Goal: Information Seeking & Learning: Learn about a topic

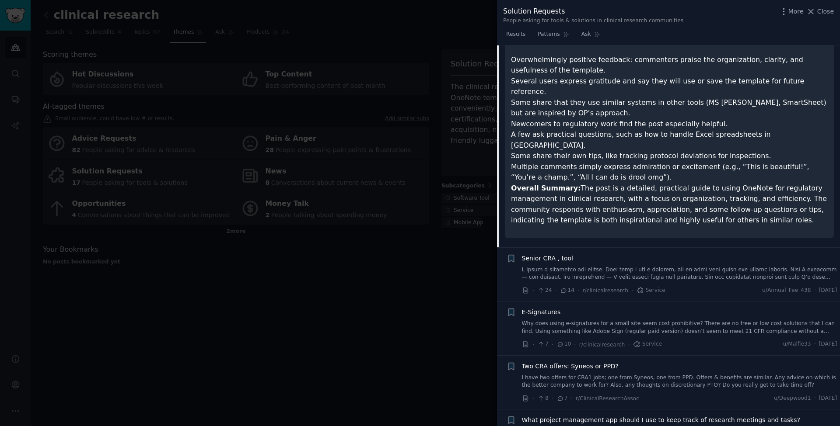
scroll to position [331, 0]
click at [655, 267] on link at bounding box center [679, 274] width 315 height 15
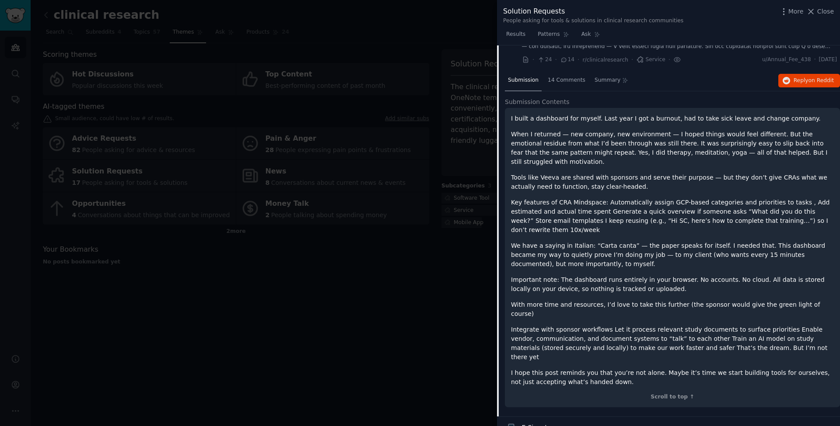
scroll to position [94, 0]
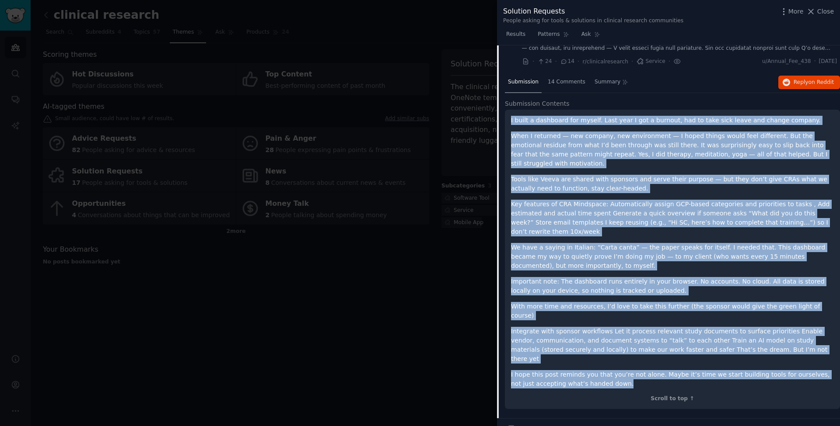
drag, startPoint x: 511, startPoint y: 119, endPoint x: 633, endPoint y: 351, distance: 261.8
click at [633, 351] on div "I built a dashboard for myself. Last year I got a burnout, had to take sick lea…" at bounding box center [672, 252] width 323 height 273
copy div "L ipsum d sitametco adi elitse. Doei temp I utl e dolorem, ali en admi veni qui…"
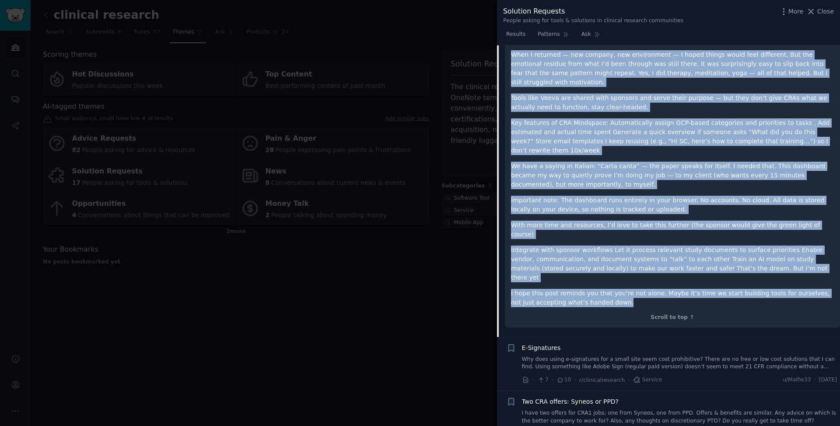
scroll to position [177, 0]
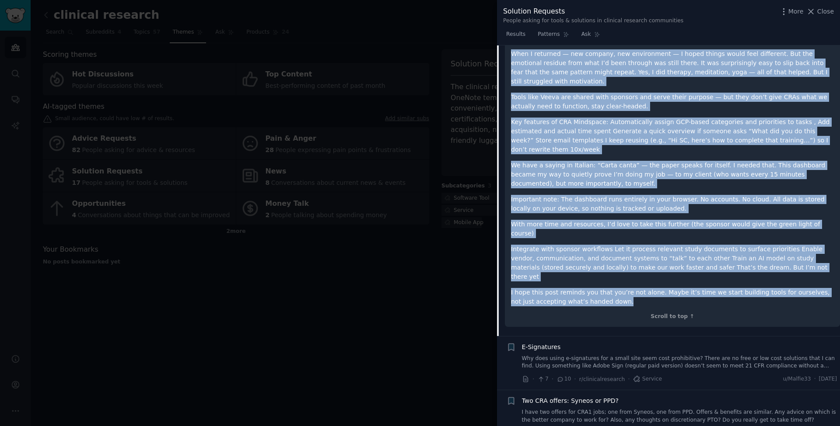
click at [612, 355] on link "Why does using e-signatures for a small site seem cost prohibitive? There are n…" at bounding box center [679, 362] width 315 height 15
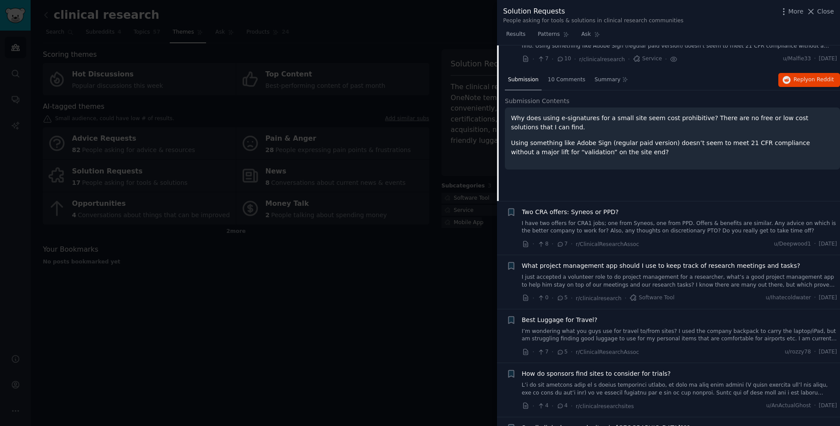
scroll to position [151, 0]
click at [616, 277] on link "I just accepted a volunteer role to do project management for a researcher, wha…" at bounding box center [679, 280] width 315 height 15
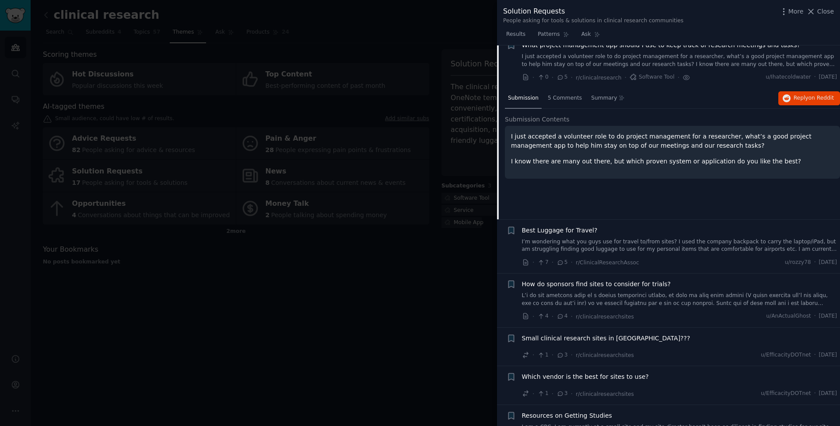
scroll to position [242, 0]
click at [610, 233] on div "Best Luggage for Travel? I’m wondering what you guys use for travel to/from sit…" at bounding box center [679, 239] width 315 height 28
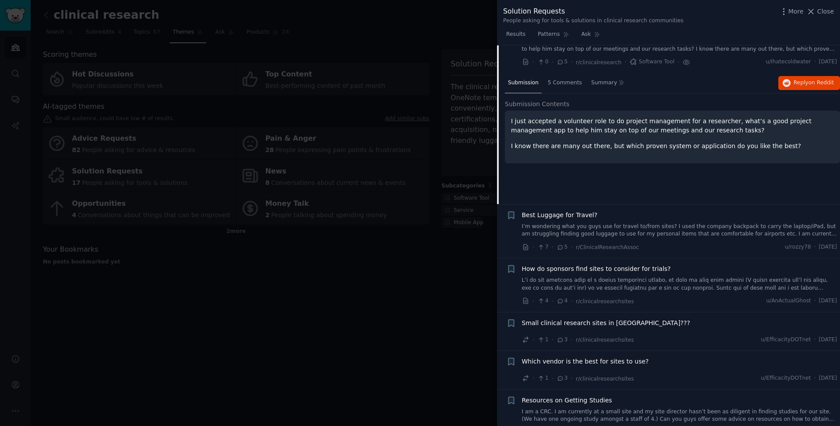
scroll to position [261, 0]
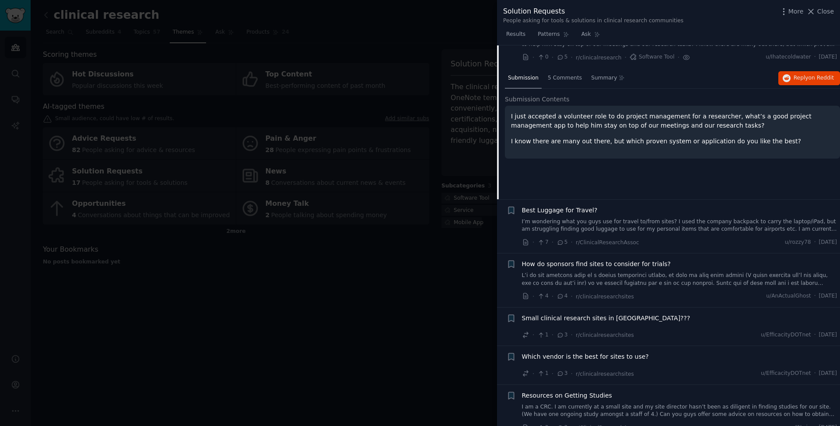
click at [609, 279] on link at bounding box center [679, 279] width 315 height 15
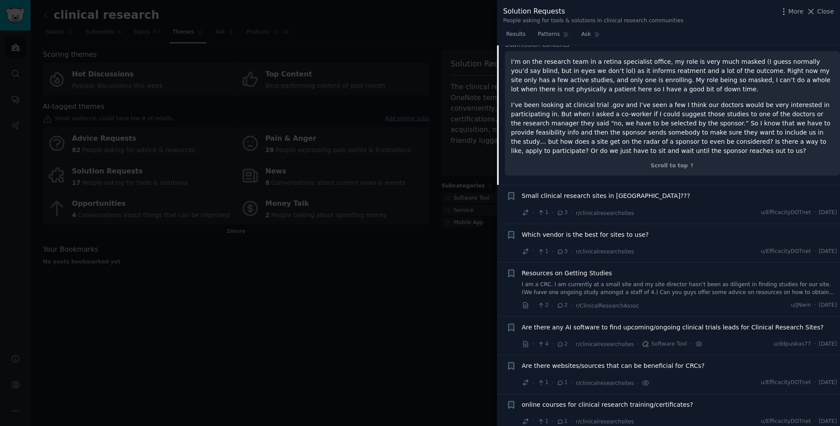
scroll to position [427, 0]
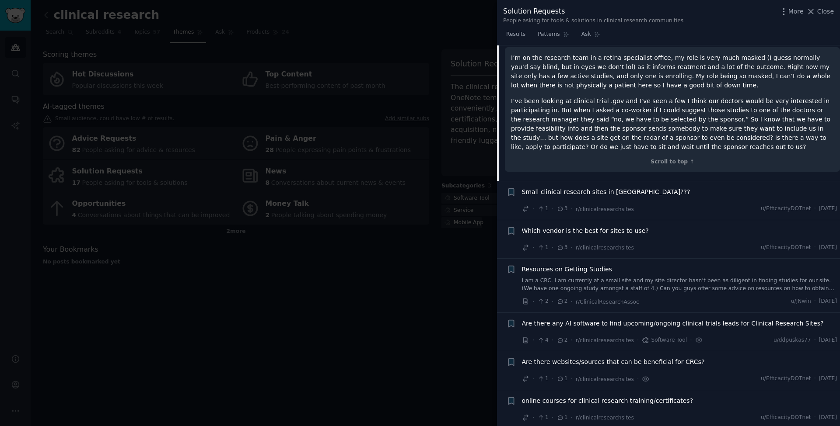
click at [581, 280] on link "I am a CRC. I am currently at a small site and my site director hasn’t been as …" at bounding box center [679, 284] width 315 height 15
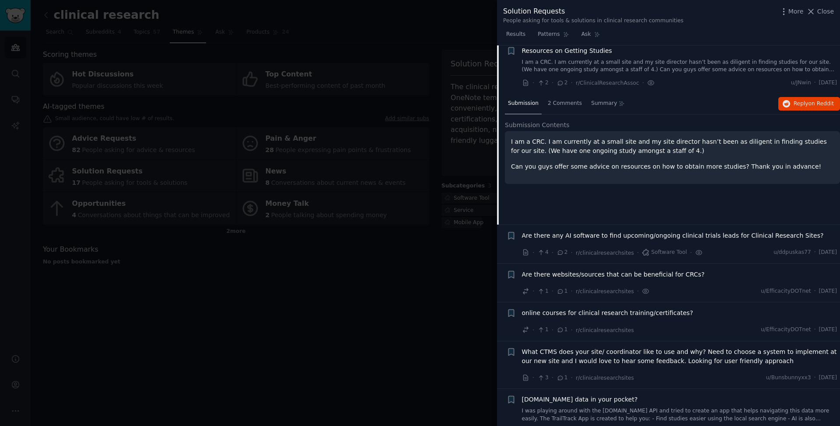
scroll to position [479, 0]
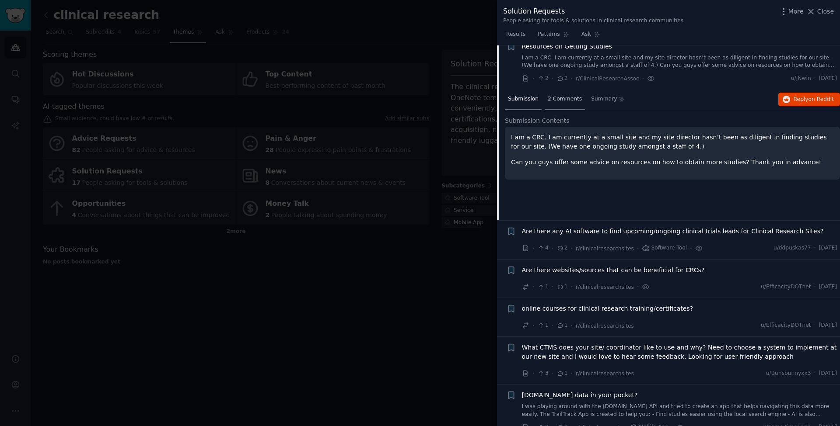
click at [561, 97] on span "2 Comments" at bounding box center [565, 99] width 34 height 8
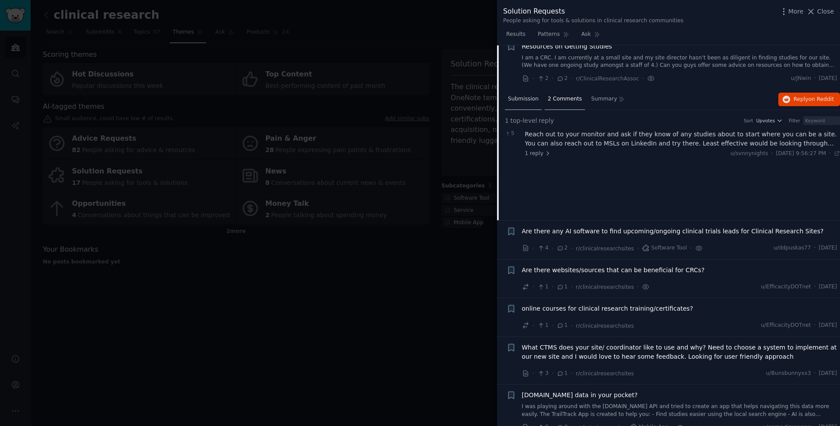
click at [528, 96] on span "Submission" at bounding box center [523, 99] width 31 height 8
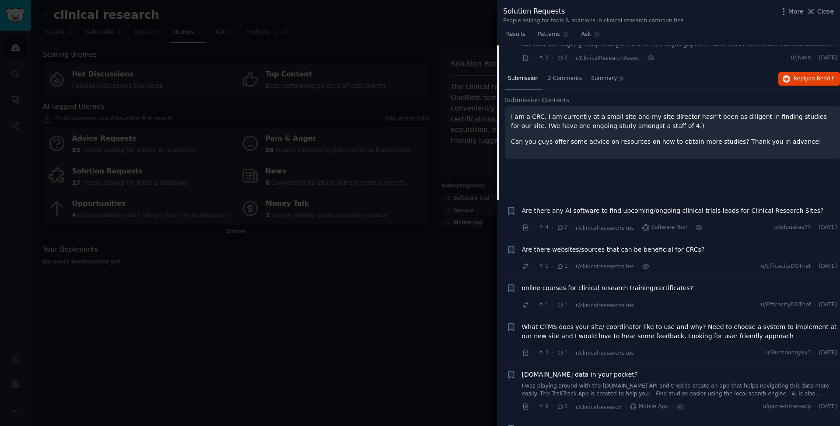
scroll to position [500, 0]
click at [647, 209] on span "Are there any AI software to find upcoming/ongoing clinical trials leads for Cl…" at bounding box center [673, 210] width 302 height 9
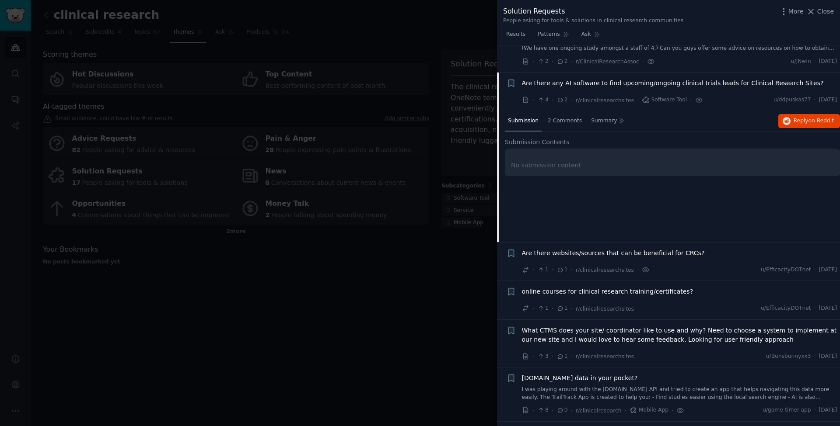
scroll to position [490, 0]
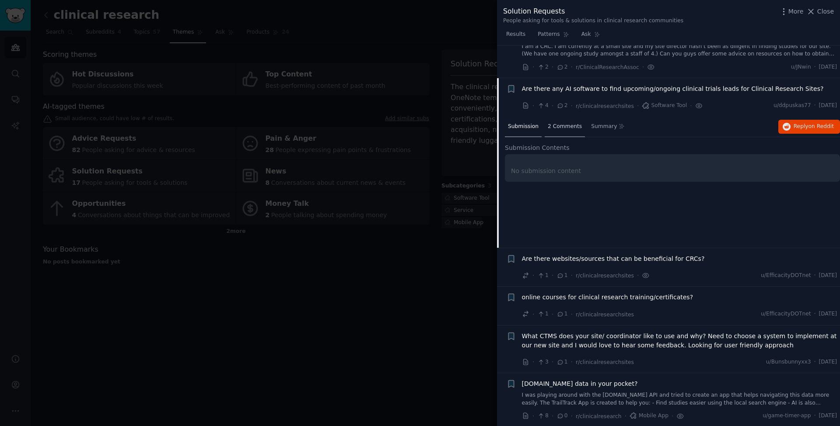
click at [570, 123] on span "2 Comments" at bounding box center [565, 127] width 34 height 8
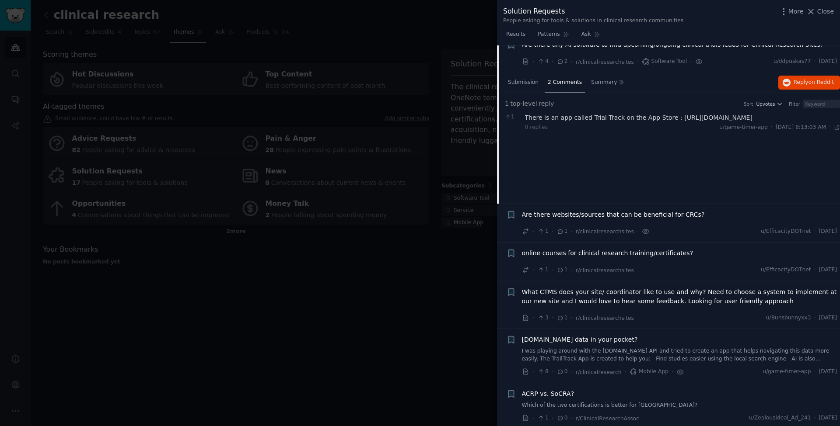
scroll to position [539, 0]
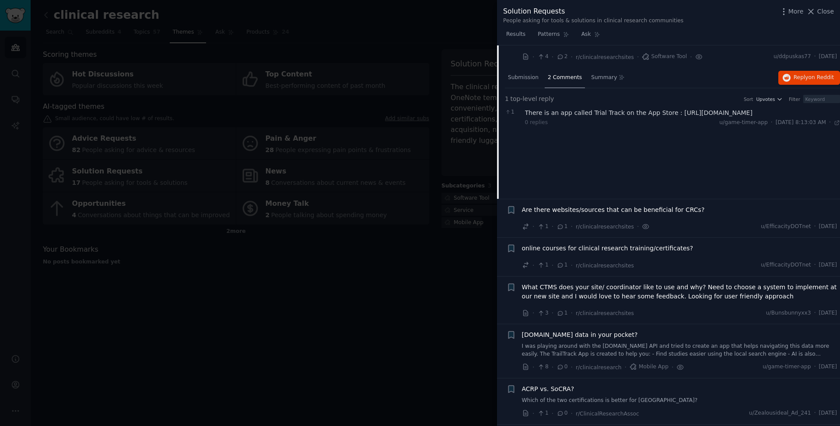
click at [669, 210] on span "Are there websites/sources that can be beneficial for CRCs?" at bounding box center [613, 210] width 183 height 9
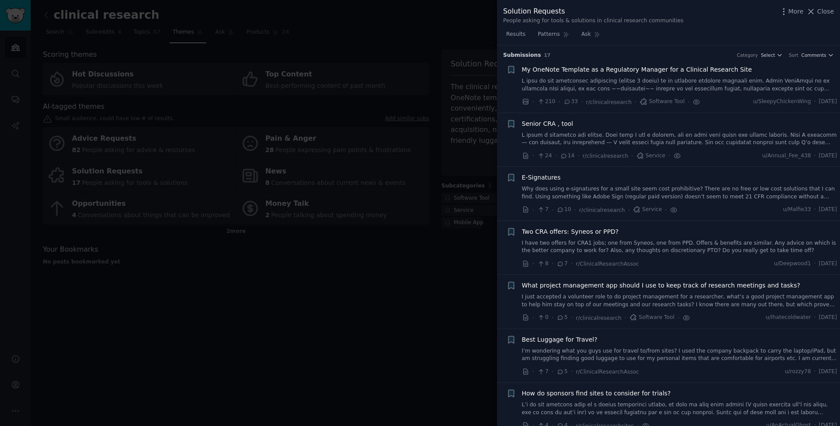
click at [712, 82] on link at bounding box center [679, 84] width 315 height 15
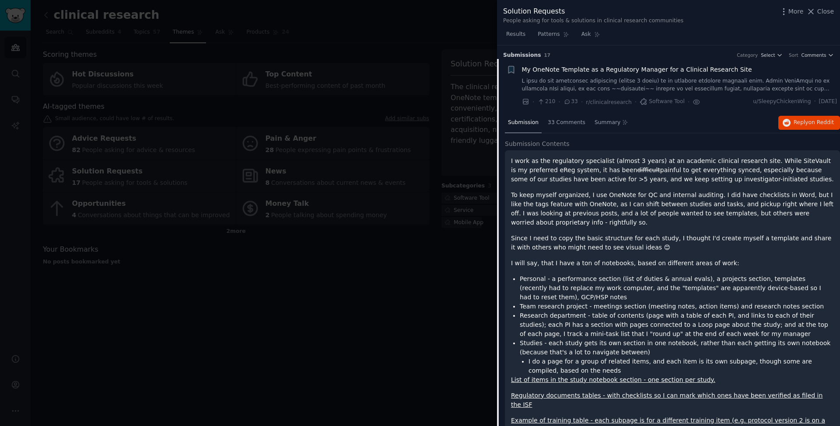
scroll to position [14, 0]
